Goal: Task Accomplishment & Management: Manage account settings

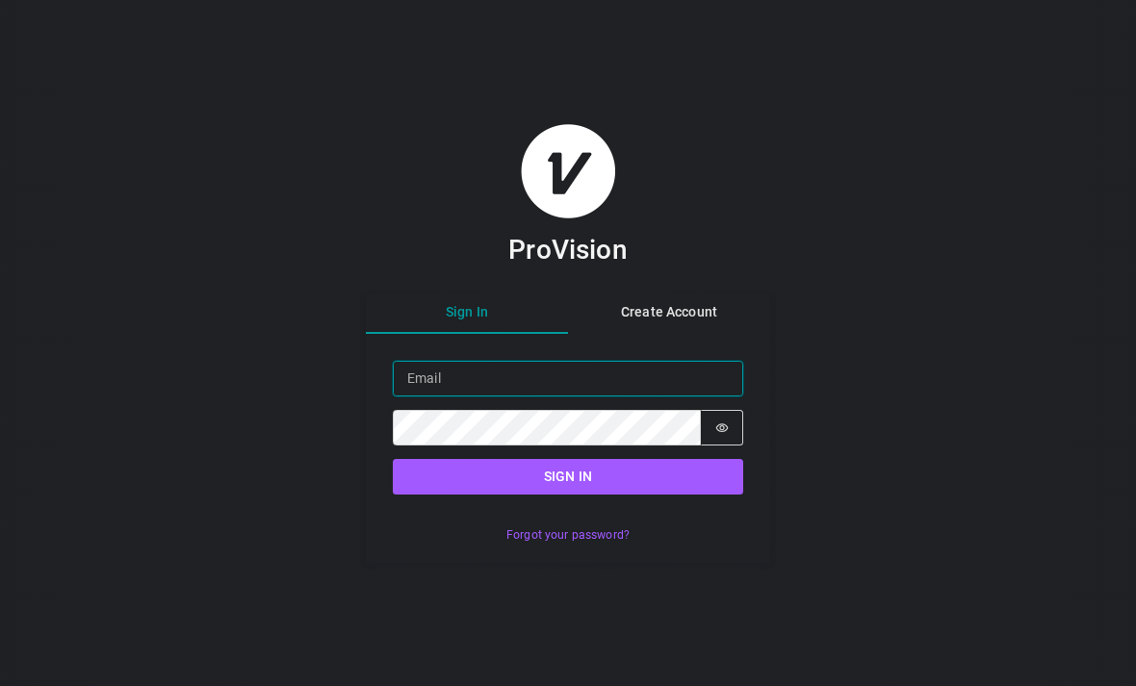
click at [488, 396] on input "Email" at bounding box center [568, 379] width 350 height 36
click at [433, 397] on input "Email" at bounding box center [568, 379] width 350 height 36
paste input "mailto:[EMAIL_ADDRESS][DOMAIN_NAME]"
click at [442, 397] on input "mailto:[EMAIL_ADDRESS][DOMAIN_NAME]" at bounding box center [568, 379] width 350 height 36
type input "[EMAIL_ADDRESS][DOMAIN_NAME]"
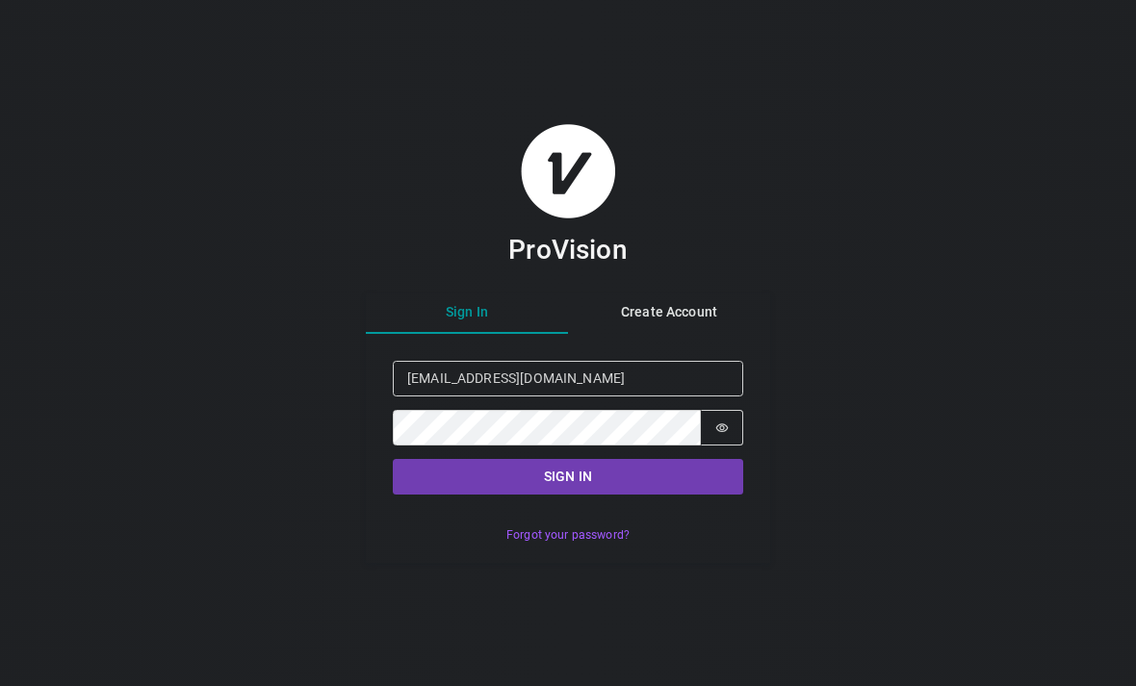
click at [609, 495] on button "Sign in" at bounding box center [568, 477] width 350 height 36
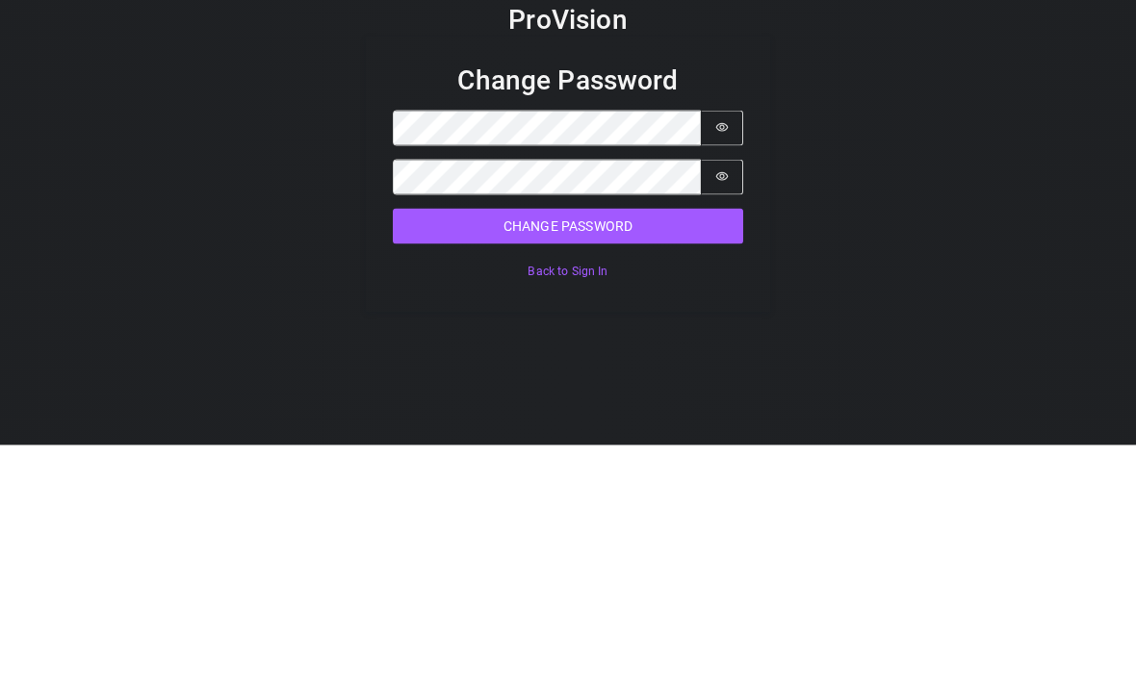
scroll to position [62, 0]
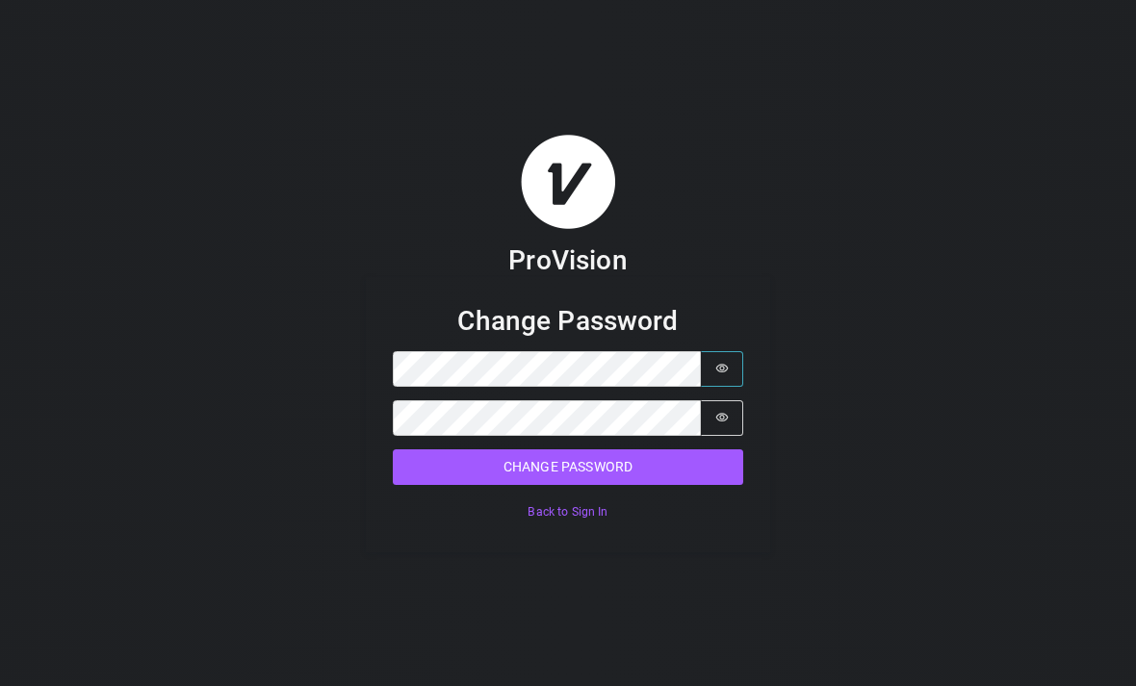
click at [724, 351] on button "Password is hidden" at bounding box center [722, 369] width 42 height 36
click at [724, 411] on icon "Show password" at bounding box center [721, 417] width 13 height 13
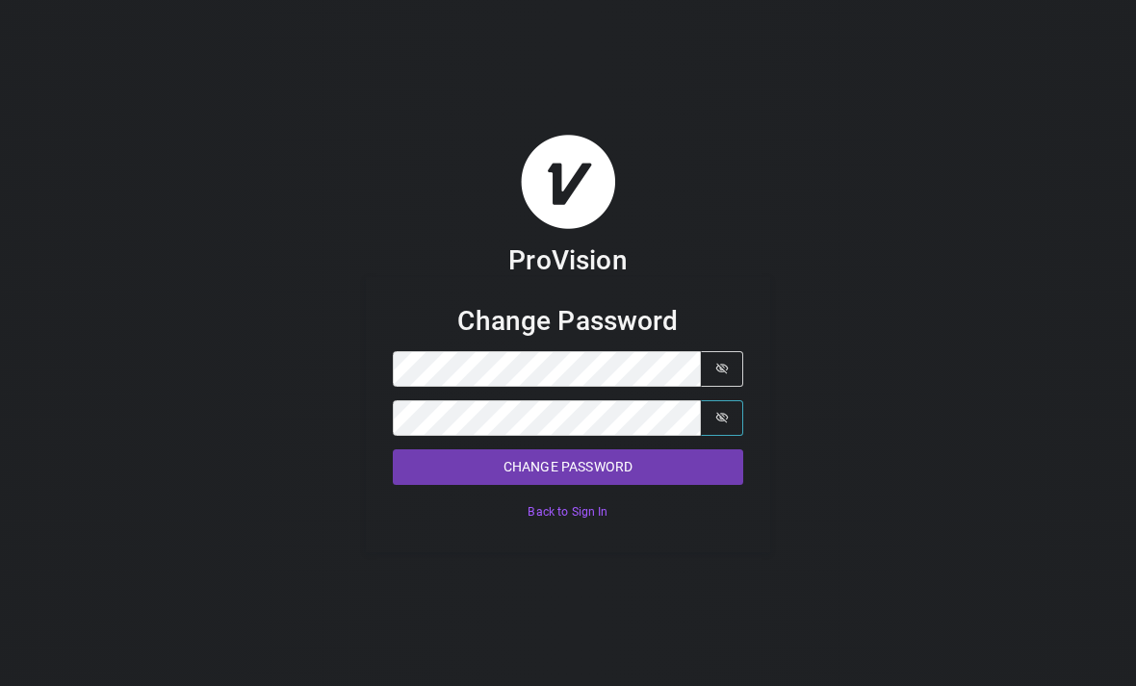
click at [603, 449] on button "Change Password" at bounding box center [568, 467] width 350 height 36
